Goal: Find specific page/section: Find specific page/section

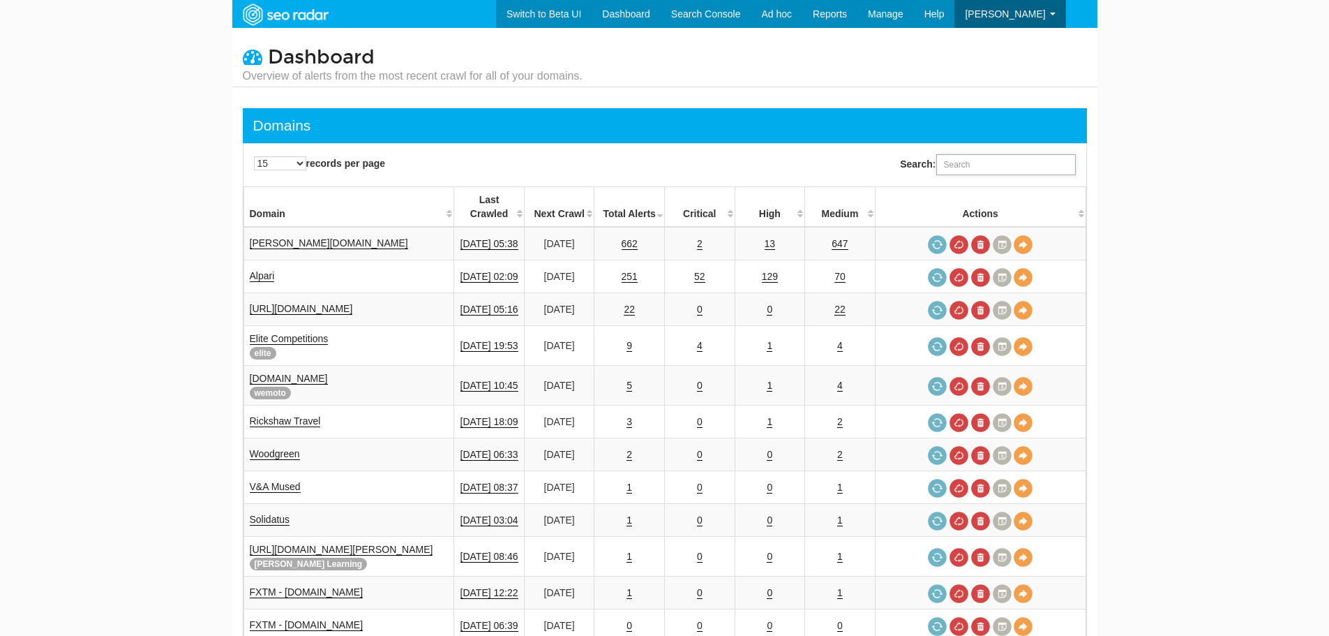
click at [995, 166] on input "Search:" at bounding box center [1006, 164] width 140 height 21
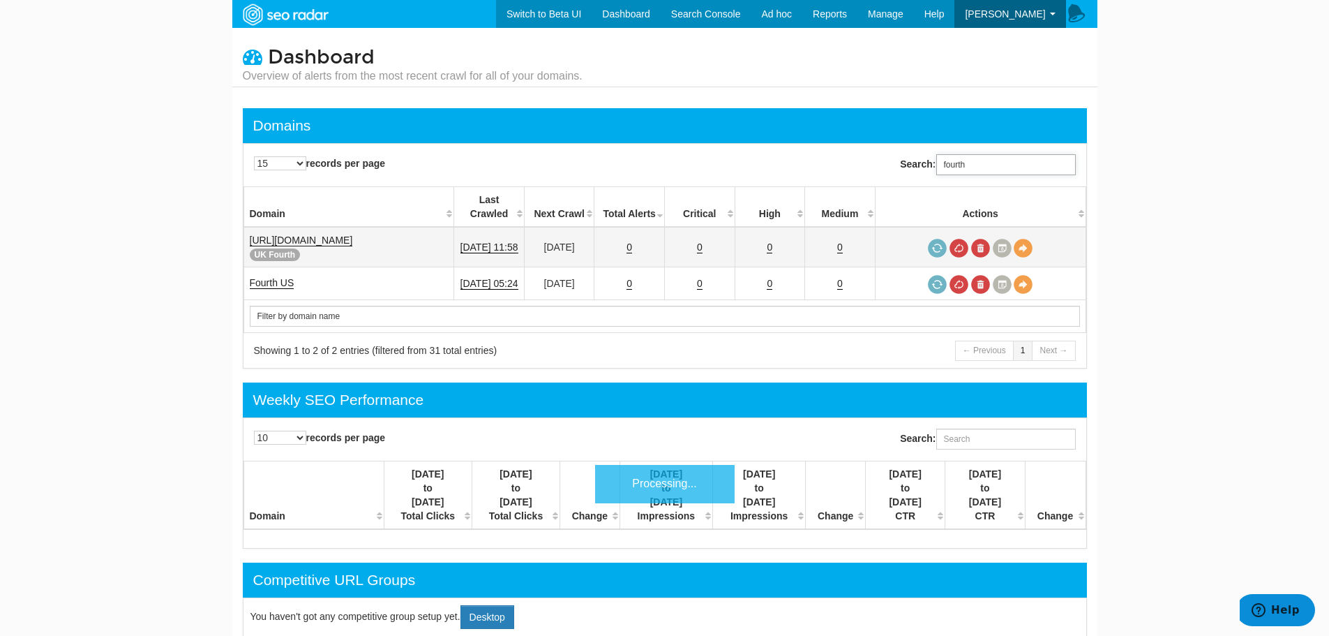
type input "fourth"
click at [301, 234] on link "https://uk.fourth.com/" at bounding box center [301, 240] width 103 height 12
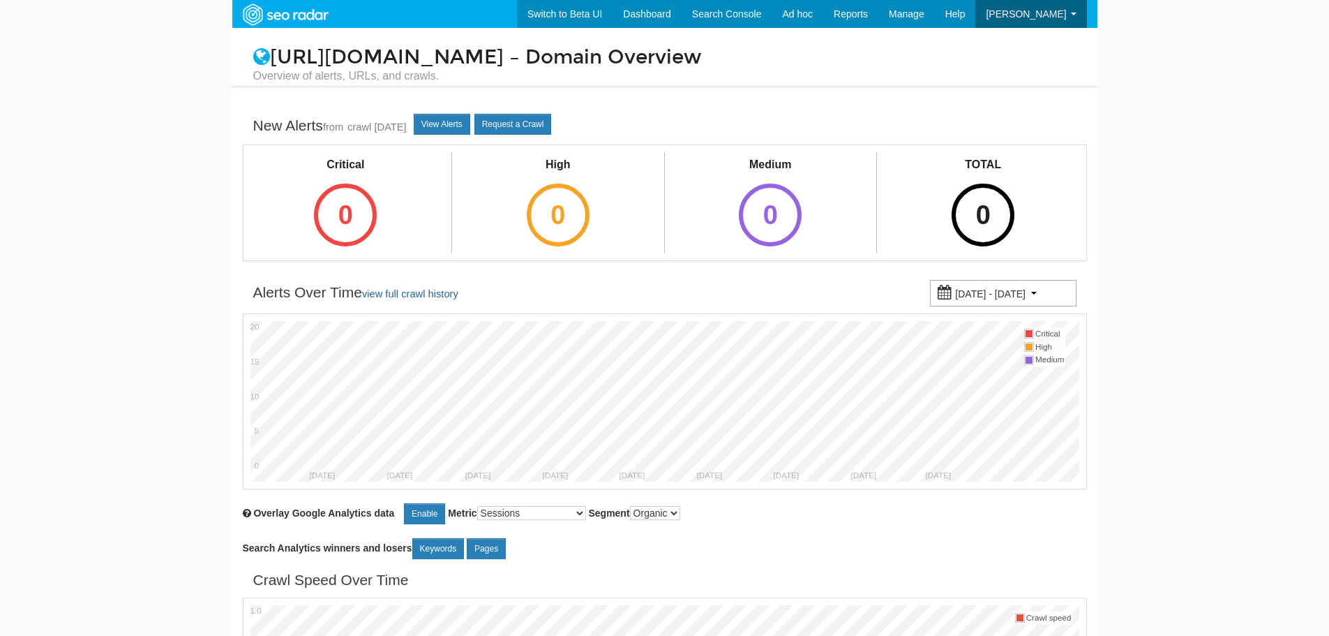
scroll to position [56, 0]
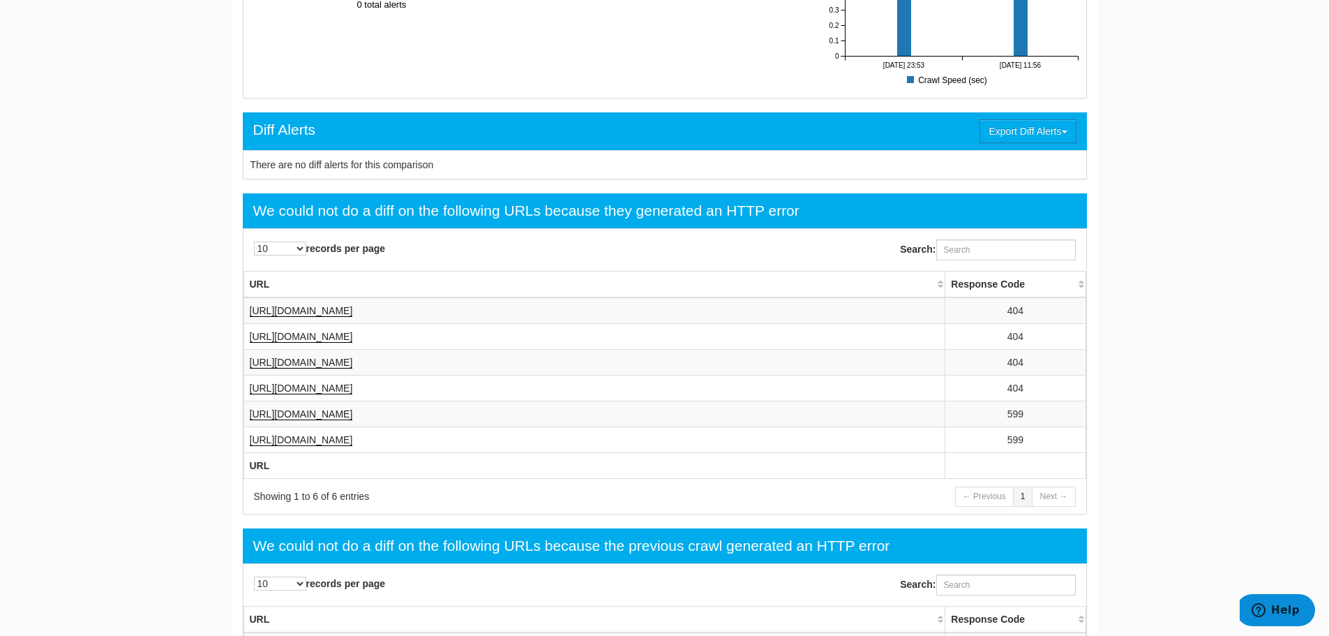
scroll to position [349, 0]
